Goal: Book appointment/travel/reservation

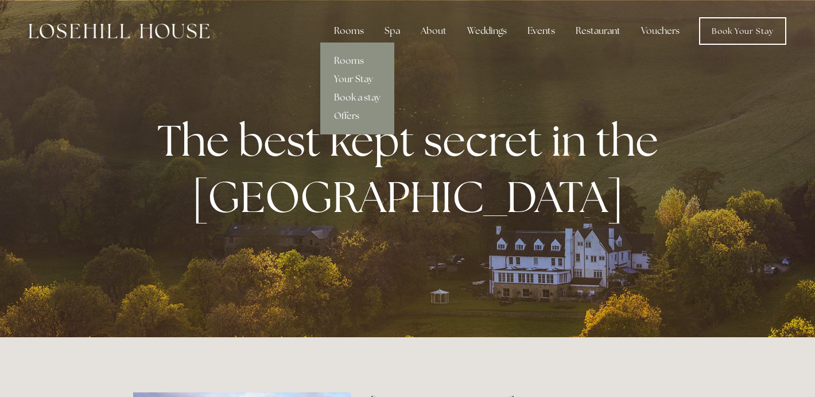
click at [351, 32] on div "Rooms" at bounding box center [349, 31] width 48 height 23
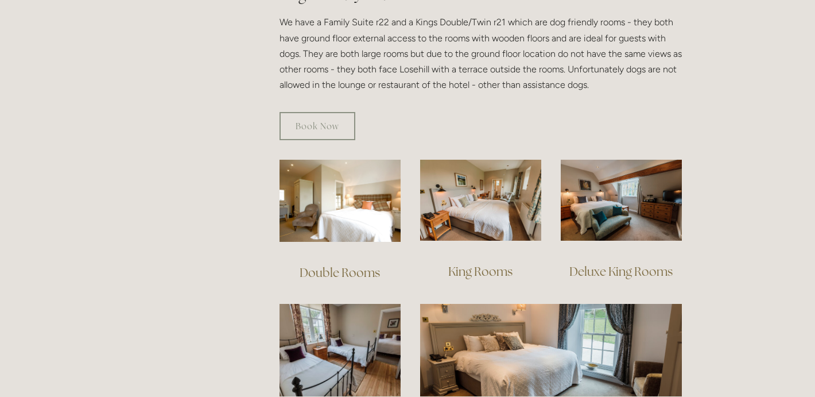
scroll to position [759, 0]
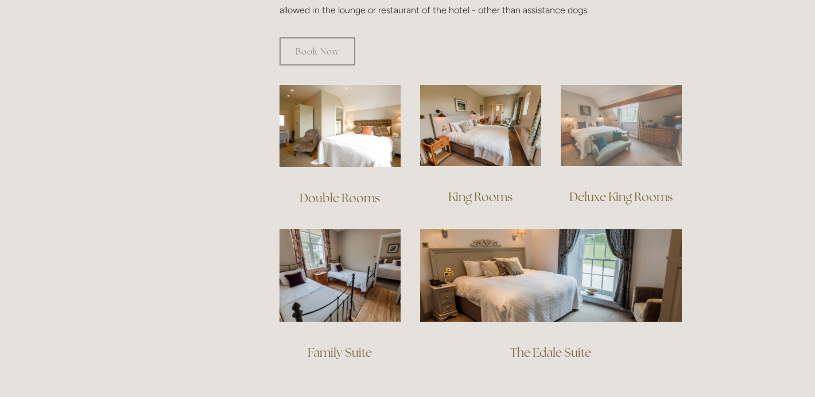
click at [656, 127] on img at bounding box center [621, 125] width 121 height 81
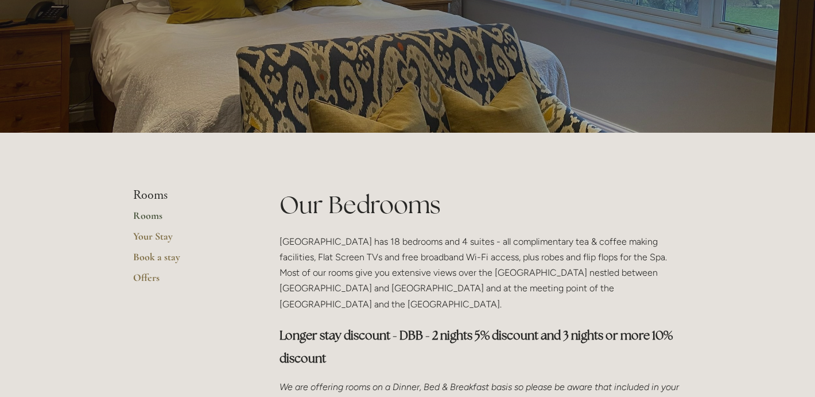
scroll to position [0, 0]
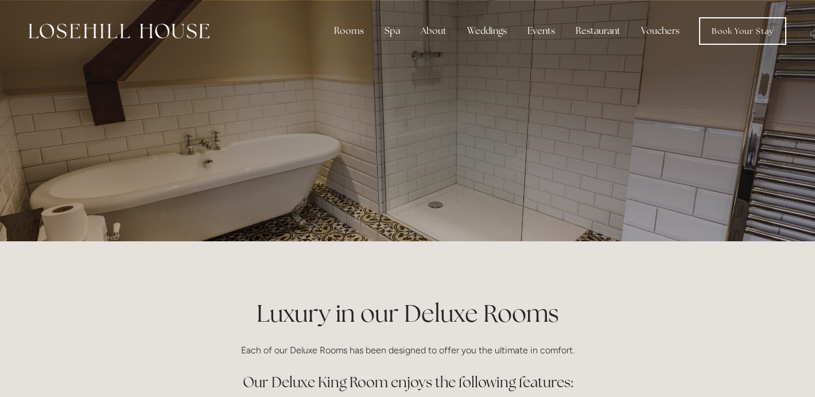
click at [632, 177] on div at bounding box center [407, 120] width 549 height 241
